Goal: Check status: Check status

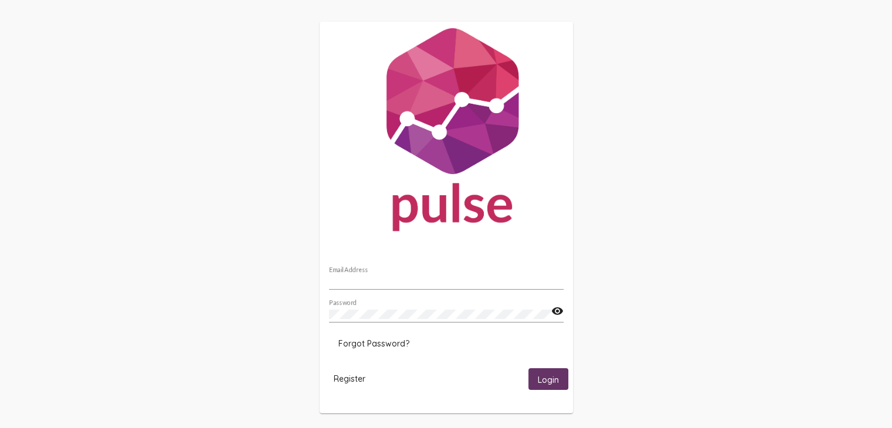
type input "[EMAIL_ADDRESS][DOMAIN_NAME]"
click at [552, 379] on span "Login" at bounding box center [548, 379] width 21 height 11
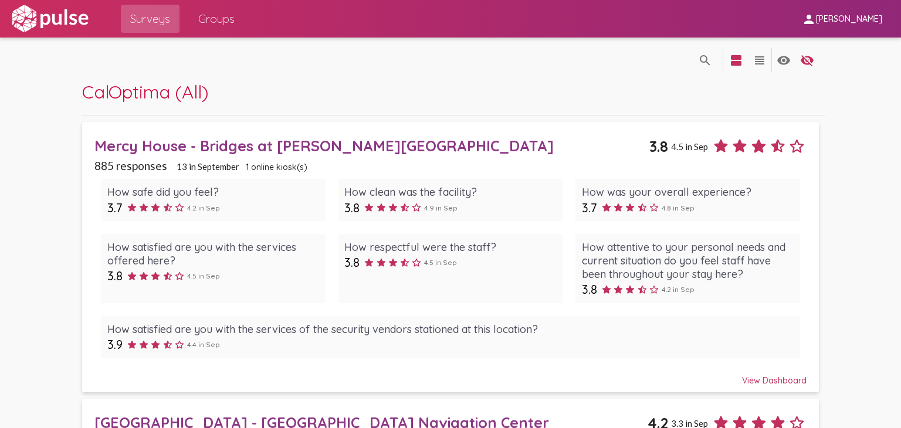
click at [221, 146] on div "Mercy House - Bridges at [PERSON_NAME][GEOGRAPHIC_DATA]" at bounding box center [371, 146] width 555 height 18
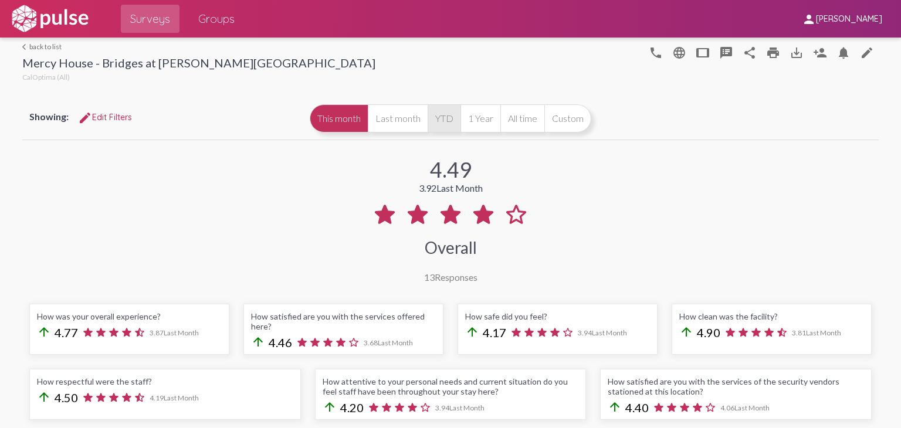
click at [430, 122] on button "YTD" at bounding box center [444, 118] width 33 height 28
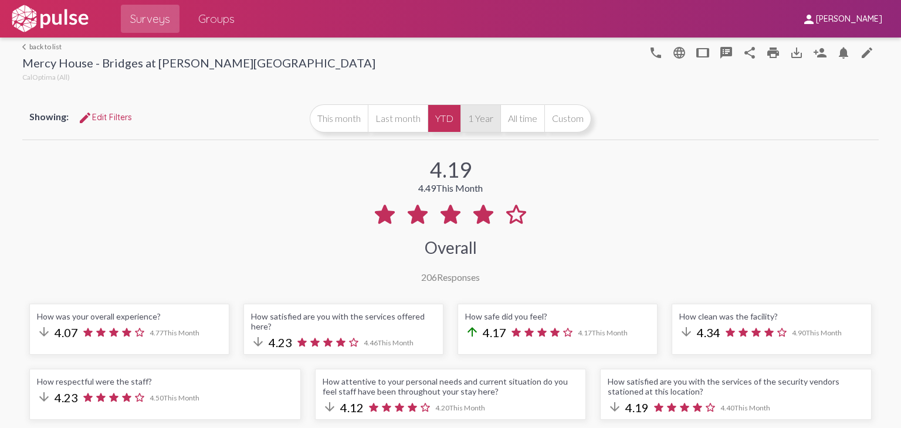
click at [480, 111] on button "1 Year" at bounding box center [480, 118] width 40 height 28
click at [524, 120] on button "All time" at bounding box center [522, 118] width 44 height 28
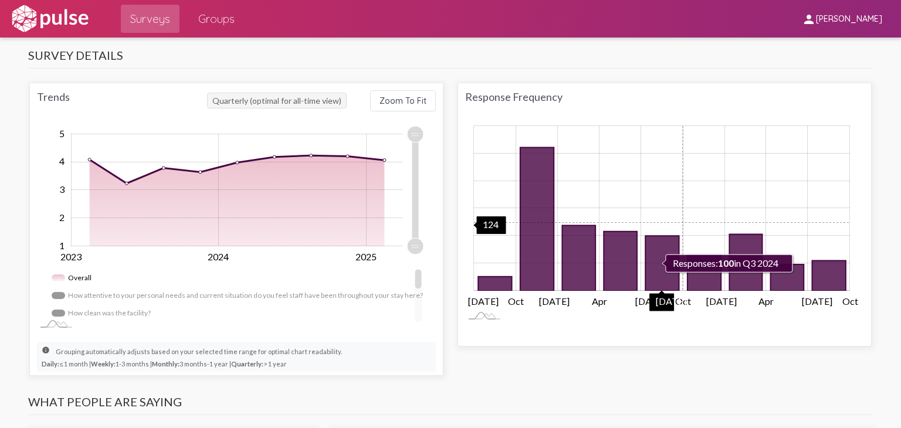
scroll to position [528, 0]
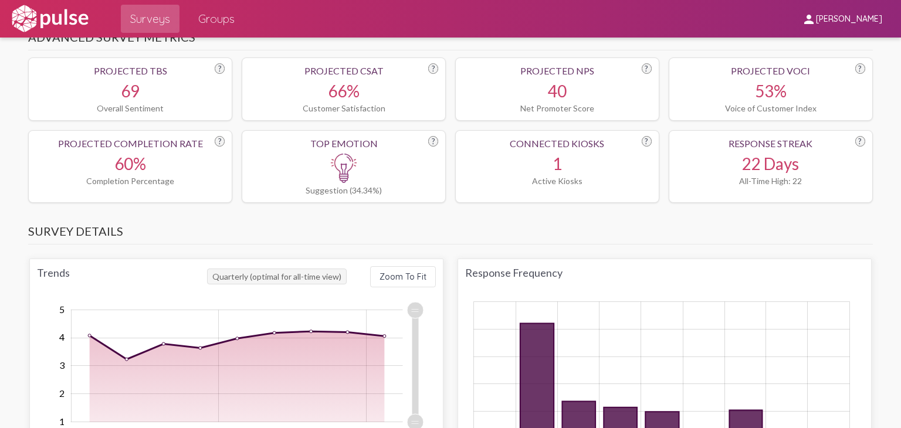
click at [530, 276] on div "Response Frequency" at bounding box center [664, 279] width 399 height 27
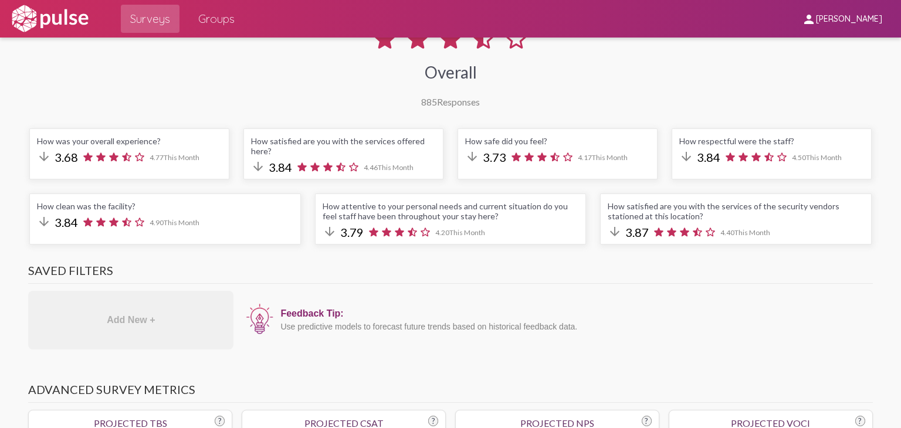
scroll to position [59, 0]
